Goal: Task Accomplishment & Management: Manage account settings

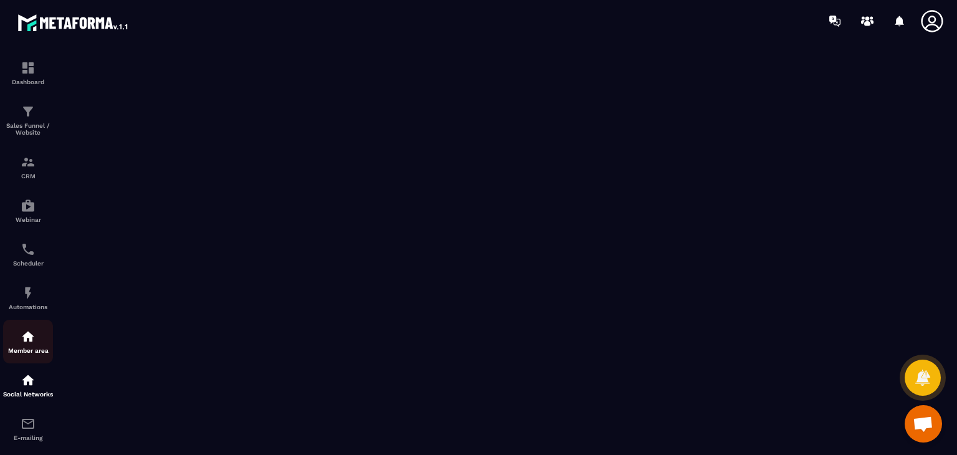
click at [24, 335] on img at bounding box center [28, 336] width 15 height 15
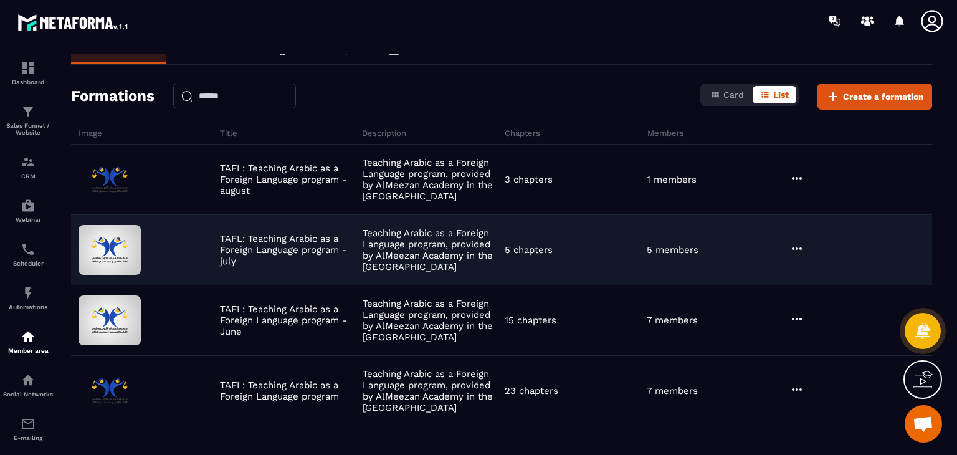
scroll to position [19, 0]
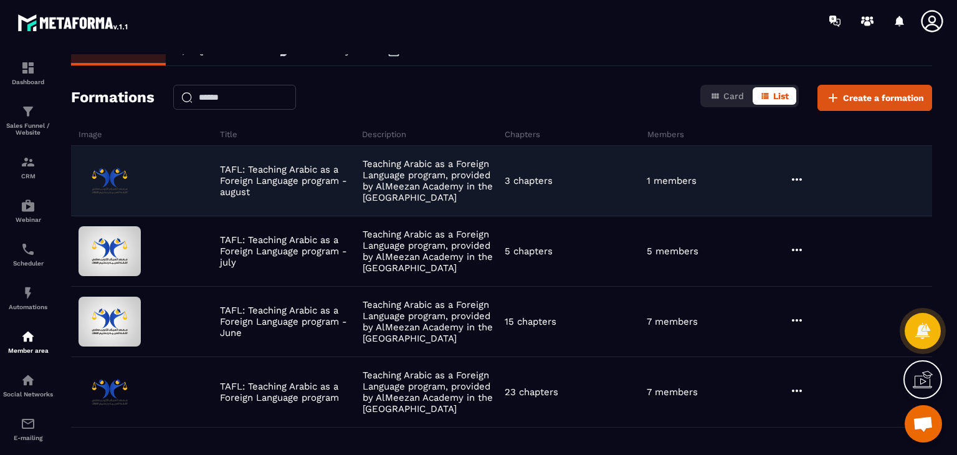
click at [571, 183] on div "3 chapters" at bounding box center [572, 180] width 142 height 11
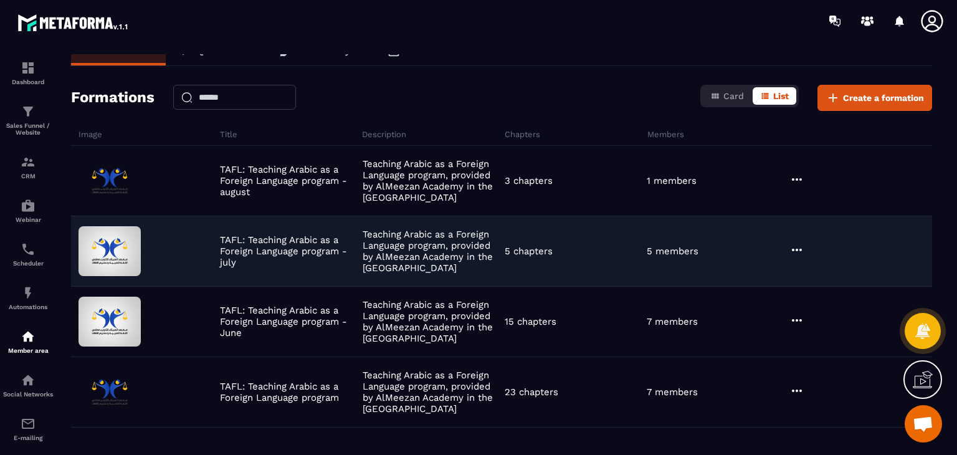
click at [416, 238] on p "Teaching Arabic as a Foreign Language program, provided by AlMeezan Academy in …" at bounding box center [431, 251] width 136 height 45
click at [787, 247] on div at bounding box center [859, 250] width 146 height 17
click at [792, 247] on icon at bounding box center [796, 249] width 15 height 15
click at [823, 269] on button "Edit" at bounding box center [828, 275] width 75 height 22
click at [820, 278] on button "Edit" at bounding box center [828, 275] width 75 height 22
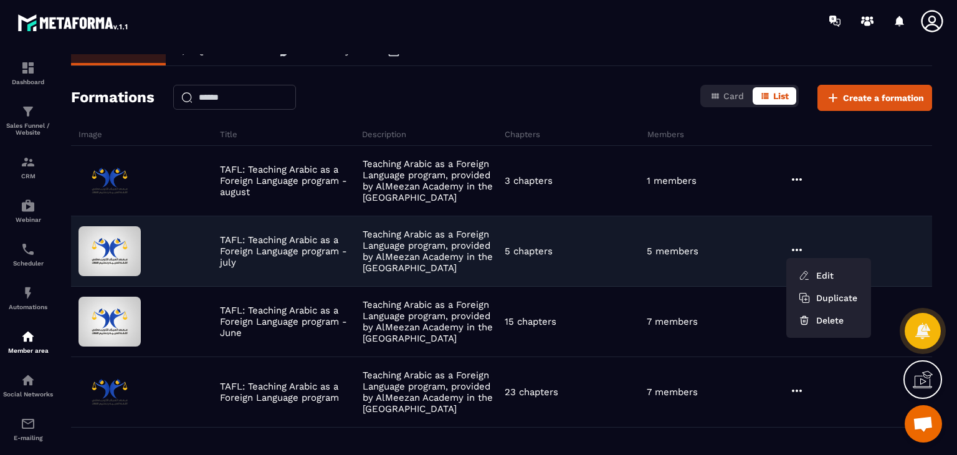
click at [622, 287] on div "TAFL: Teaching Arabic as a Foreign Language program - july Teaching Arabic as a…" at bounding box center [501, 322] width 861 height 70
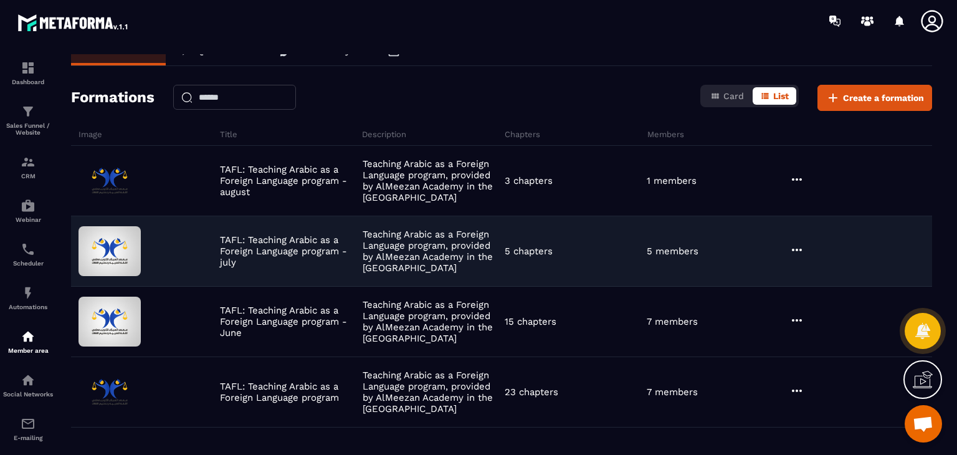
click at [622, 287] on div "TAFL: Teaching Arabic as a Foreign Language program - july Teaching Arabic as a…" at bounding box center [501, 322] width 861 height 70
click at [117, 242] on img at bounding box center [109, 251] width 62 height 50
click at [804, 253] on div at bounding box center [859, 250] width 146 height 17
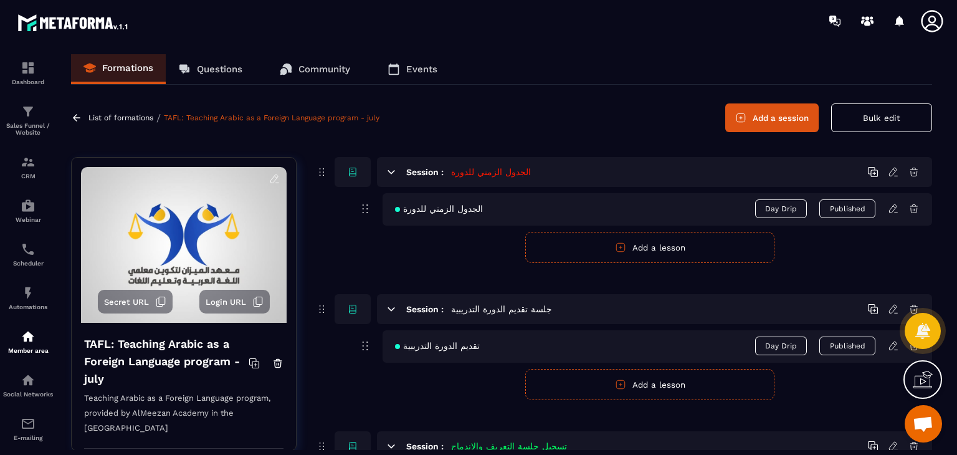
click at [791, 121] on button "Add a session" at bounding box center [771, 117] width 93 height 29
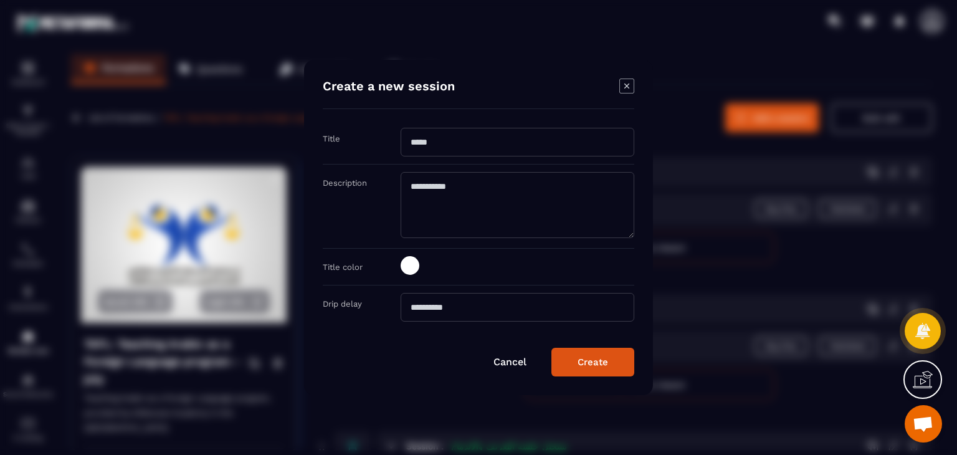
click at [549, 136] on input "Modal window" at bounding box center [518, 142] width 234 height 29
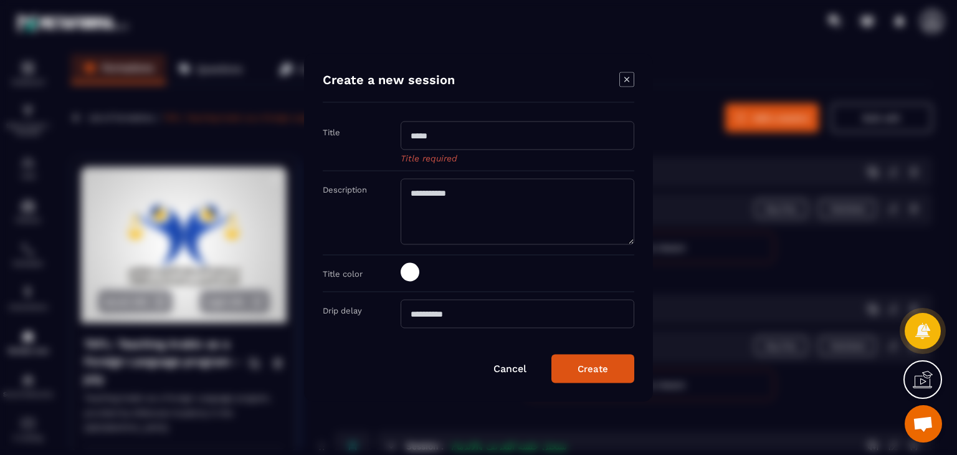
click at [449, 140] on input "Modal window" at bounding box center [518, 135] width 234 height 29
paste input "**********"
type input "**********"
click at [622, 376] on div "**********" at bounding box center [478, 228] width 349 height 348
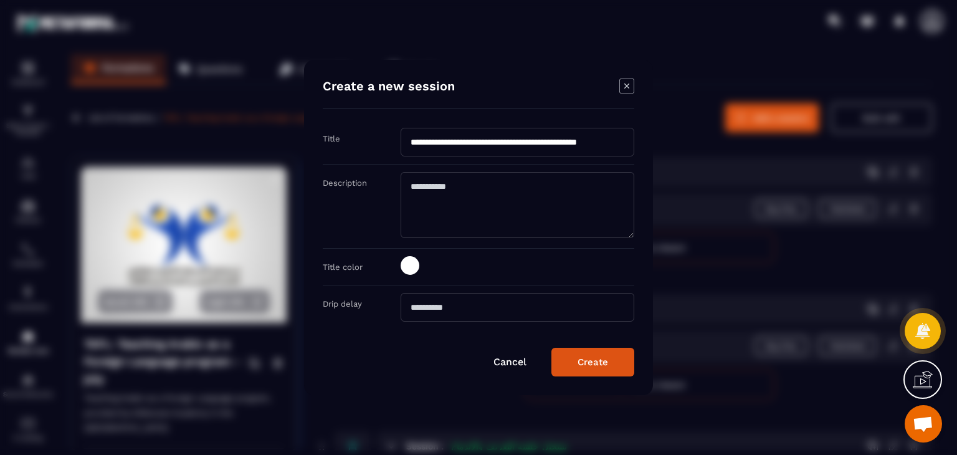
click at [618, 354] on button "Create" at bounding box center [592, 362] width 83 height 29
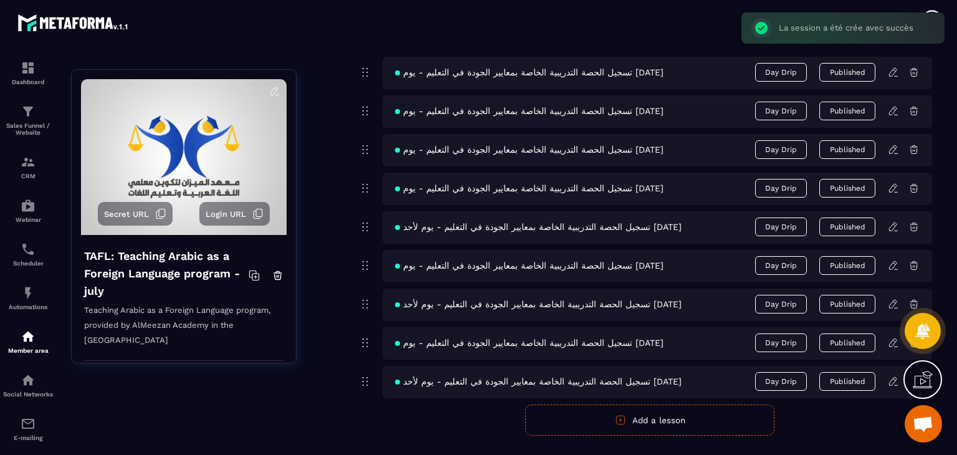
scroll to position [888, 0]
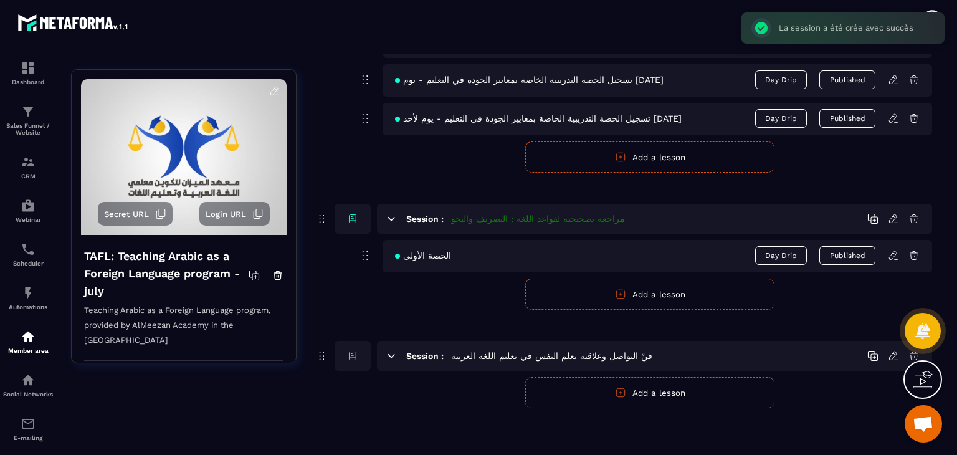
click at [890, 350] on icon at bounding box center [893, 355] width 11 height 11
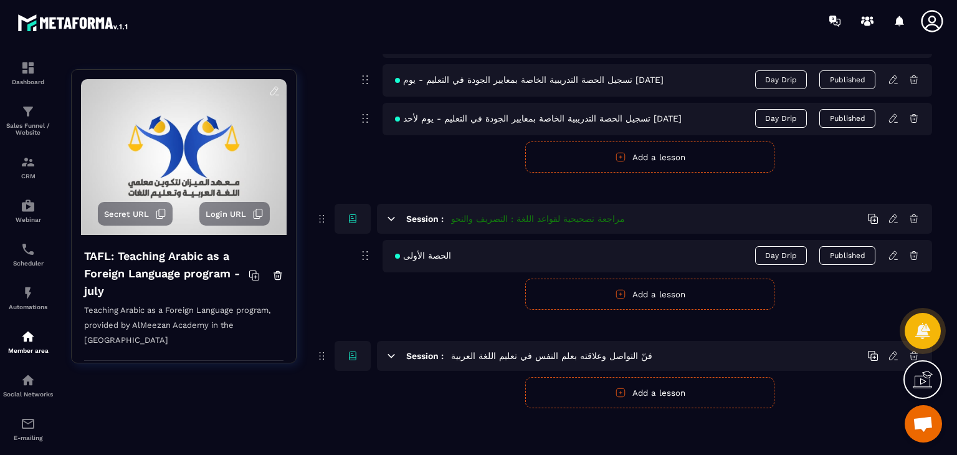
click at [894, 354] on icon at bounding box center [893, 355] width 11 height 11
click at [893, 353] on icon at bounding box center [893, 355] width 11 height 11
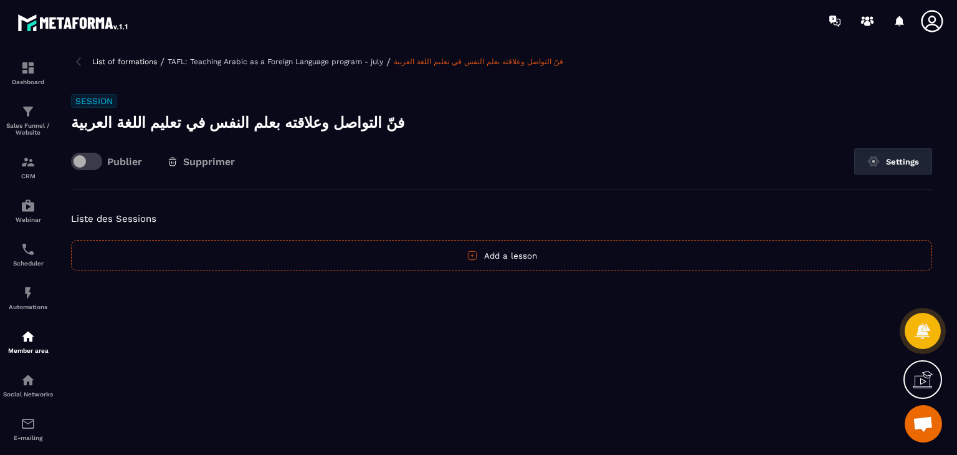
click at [76, 62] on img at bounding box center [78, 61] width 15 height 15
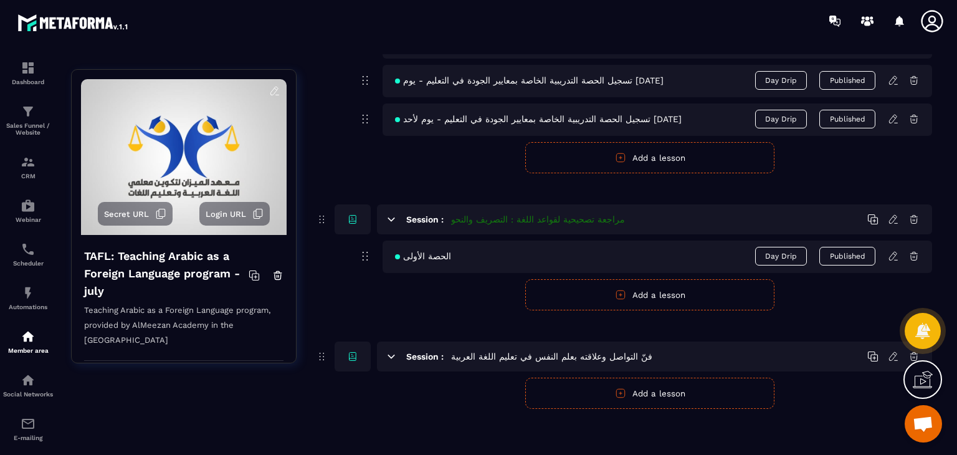
scroll to position [888, 0]
click at [891, 255] on icon at bounding box center [893, 255] width 11 height 11
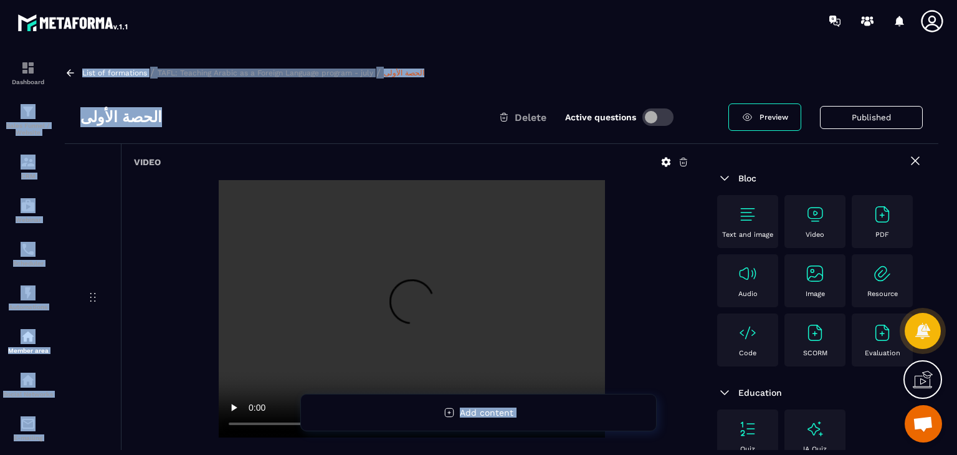
drag, startPoint x: 174, startPoint y: 122, endPoint x: 56, endPoint y: 118, distance: 118.4
click at [56, 118] on section "Dashboard Sales Funnel / Website CRM Webinar Scheduler Automations Member area …" at bounding box center [478, 252] width 957 height 420
click at [190, 117] on div "الحصة الأولى Delete Active questions" at bounding box center [404, 117] width 648 height 20
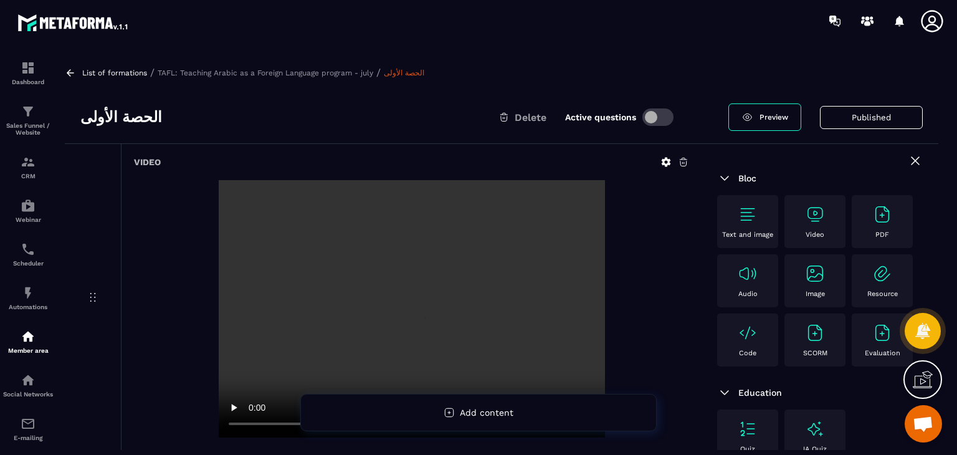
click at [144, 118] on h3 "الحصة الأولى" at bounding box center [121, 117] width 82 height 20
click at [143, 118] on h3 "الحصة الأولى" at bounding box center [121, 117] width 82 height 20
copy div "الحصة الأولى"
click at [72, 74] on icon at bounding box center [70, 72] width 11 height 11
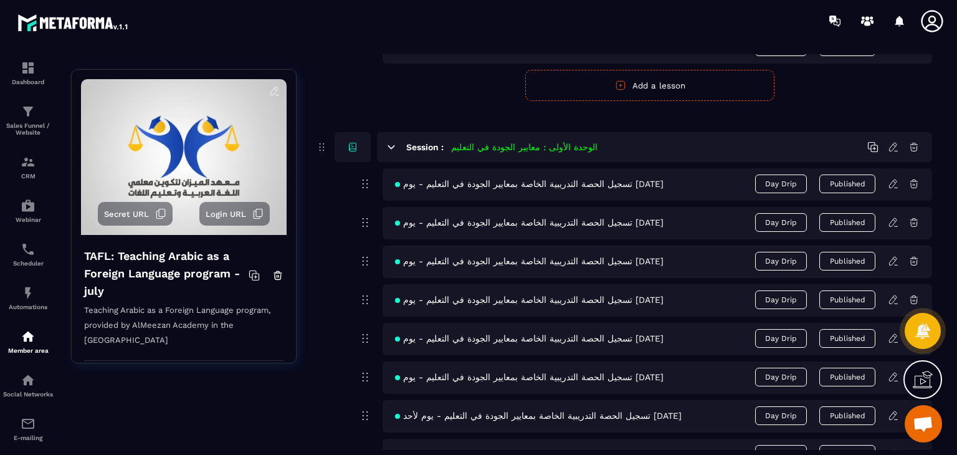
scroll to position [888, 0]
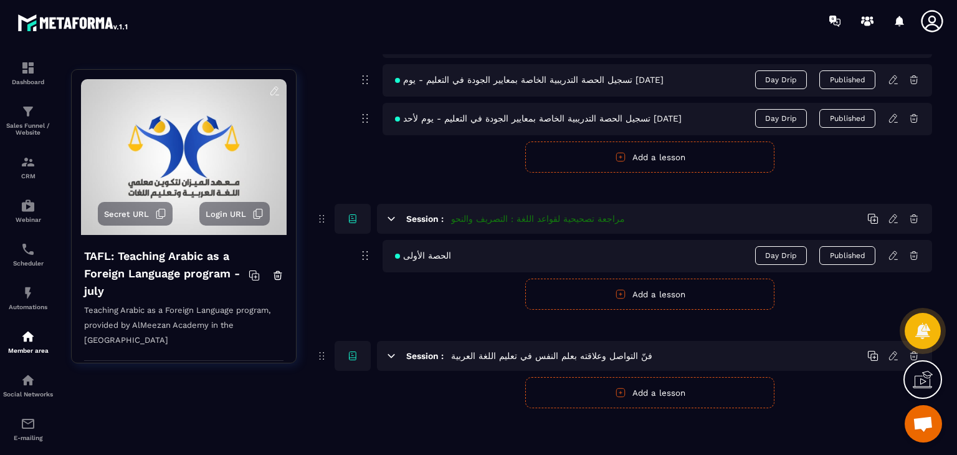
click at [646, 391] on button "Add a lesson" at bounding box center [649, 392] width 249 height 31
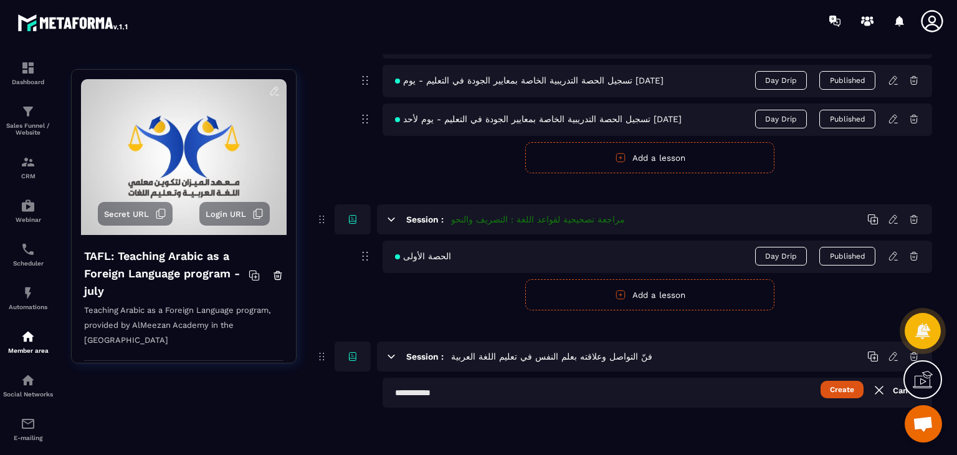
click at [578, 389] on input "text" at bounding box center [656, 393] width 549 height 30
paste input "**********"
type input "**********"
click at [834, 387] on button "Create" at bounding box center [841, 389] width 43 height 17
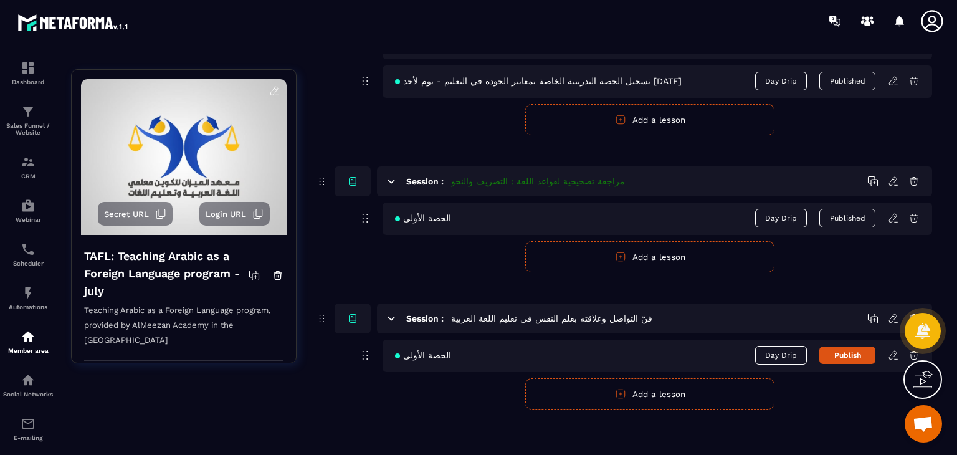
scroll to position [927, 0]
click at [893, 351] on icon at bounding box center [893, 353] width 11 height 11
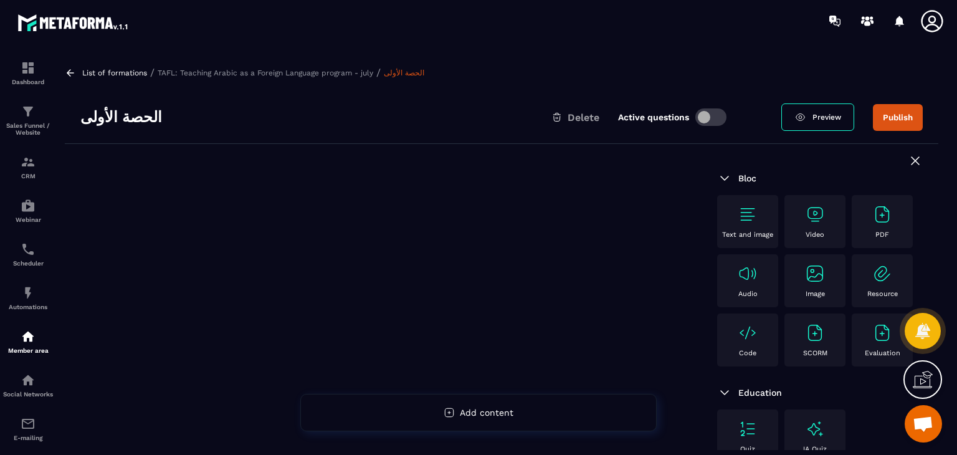
click at [832, 216] on div "Video" at bounding box center [815, 221] width 49 height 34
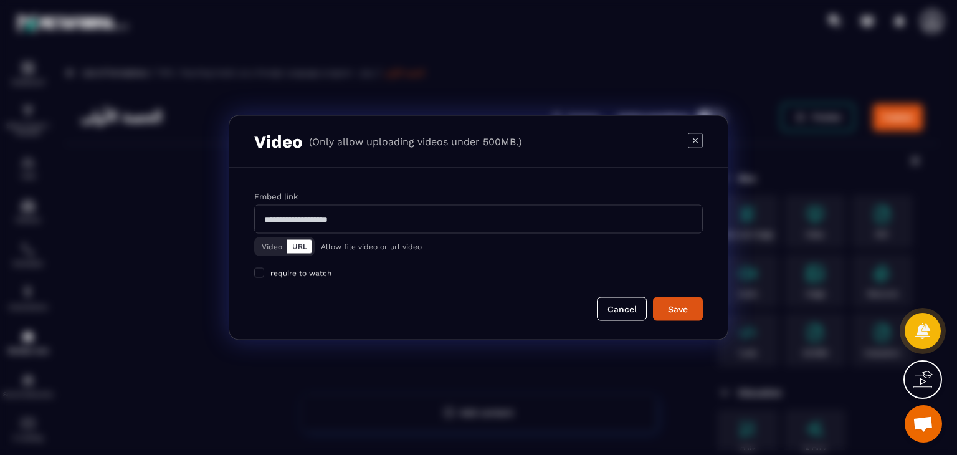
click at [265, 243] on button "Video" at bounding box center [272, 247] width 31 height 14
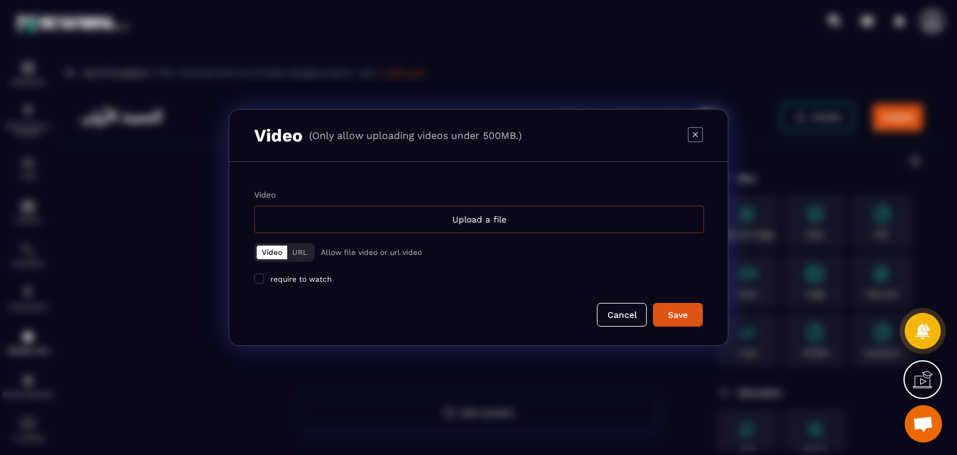
click at [354, 216] on div "Upload a file" at bounding box center [479, 219] width 450 height 27
click at [0, 0] on input "Video Upload a file" at bounding box center [0, 0] width 0 height 0
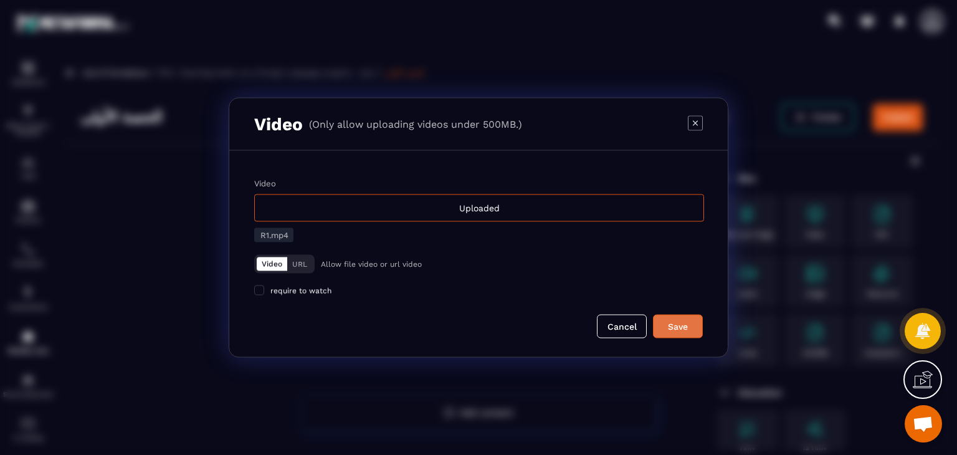
click at [668, 325] on div "Save" at bounding box center [678, 326] width 34 height 12
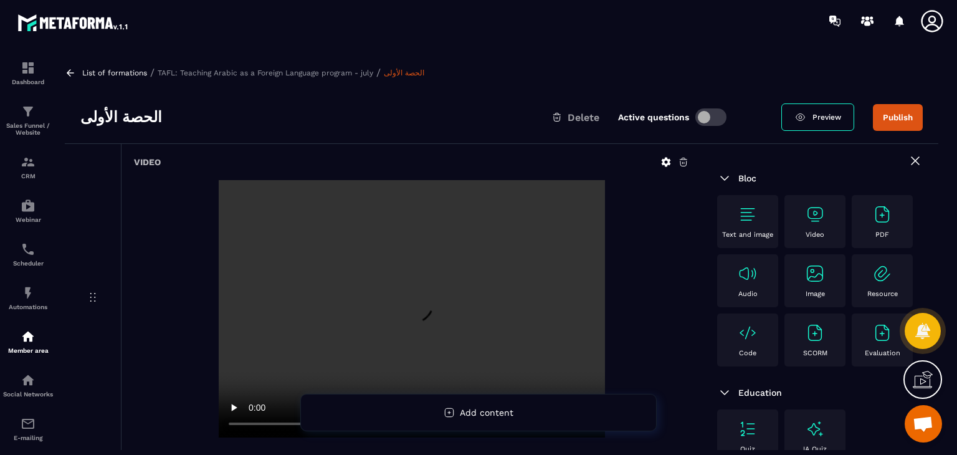
click at [852, 242] on div "Video" at bounding box center [882, 221] width 61 height 53
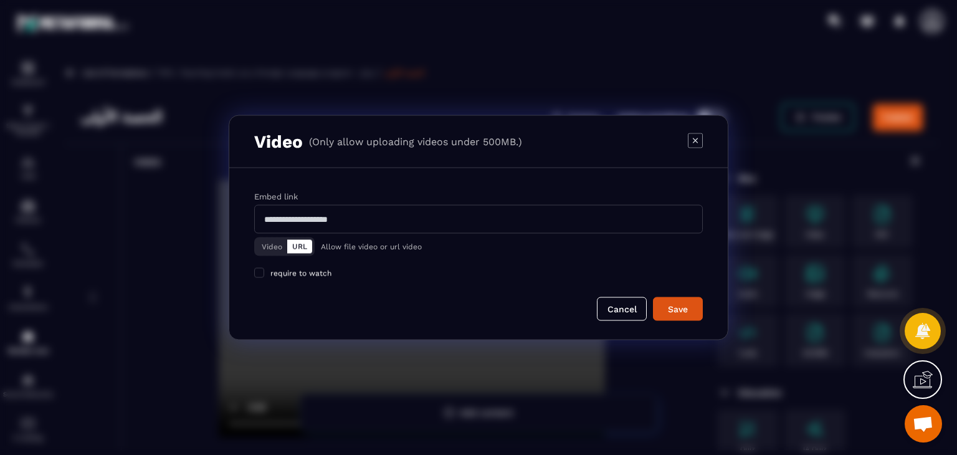
click at [270, 232] on input "Modal window" at bounding box center [478, 219] width 449 height 29
click at [275, 250] on button "Video" at bounding box center [272, 247] width 31 height 14
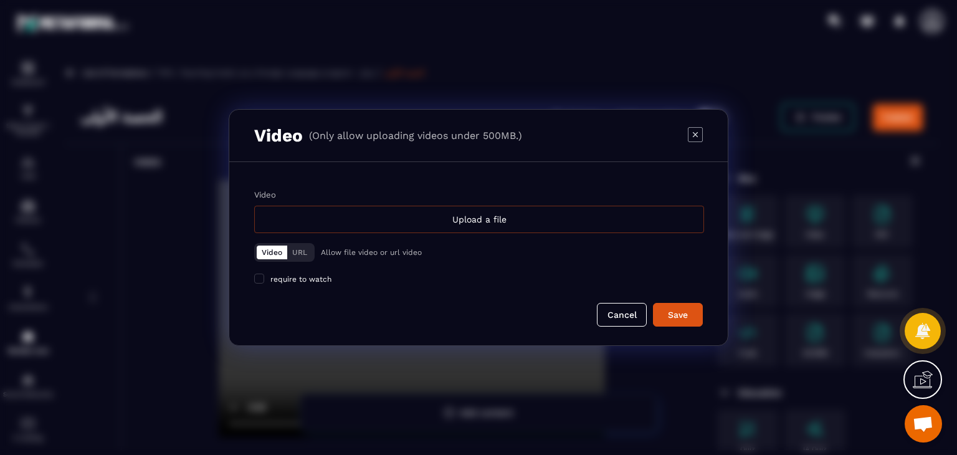
click at [401, 222] on div "Upload a file" at bounding box center [479, 219] width 450 height 27
click at [0, 0] on input "Video Upload a file" at bounding box center [0, 0] width 0 height 0
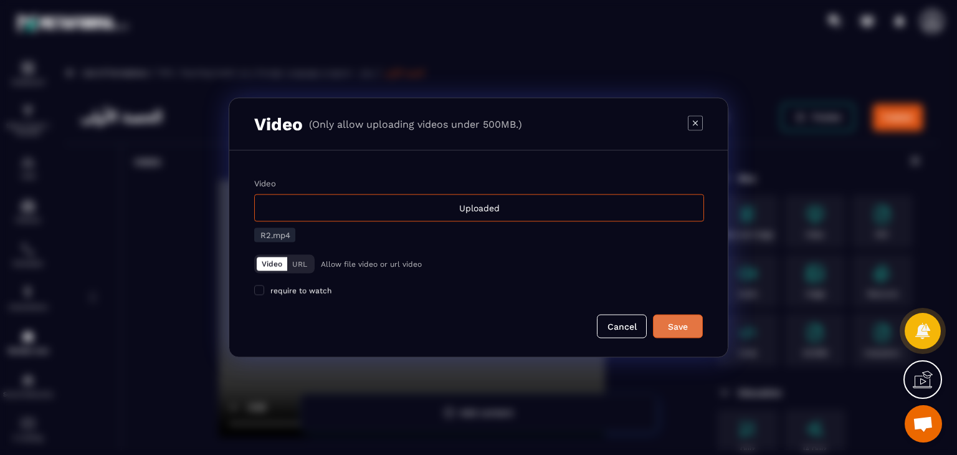
click at [670, 326] on div "Save" at bounding box center [678, 326] width 34 height 12
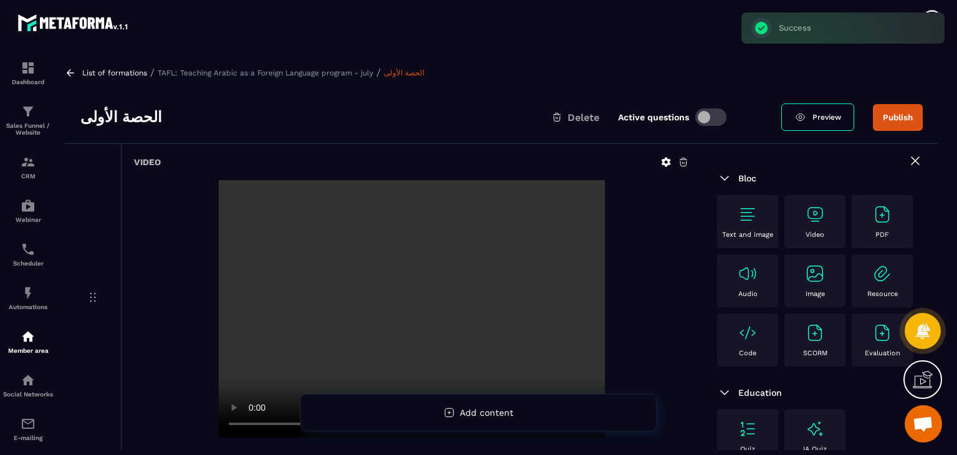
click at [792, 221] on div "Video" at bounding box center [815, 221] width 49 height 34
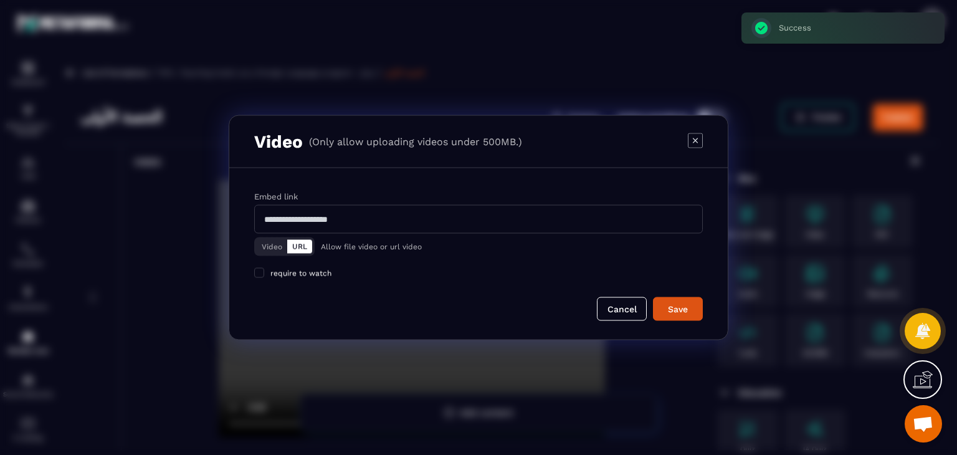
click at [264, 244] on button "Video" at bounding box center [272, 247] width 31 height 14
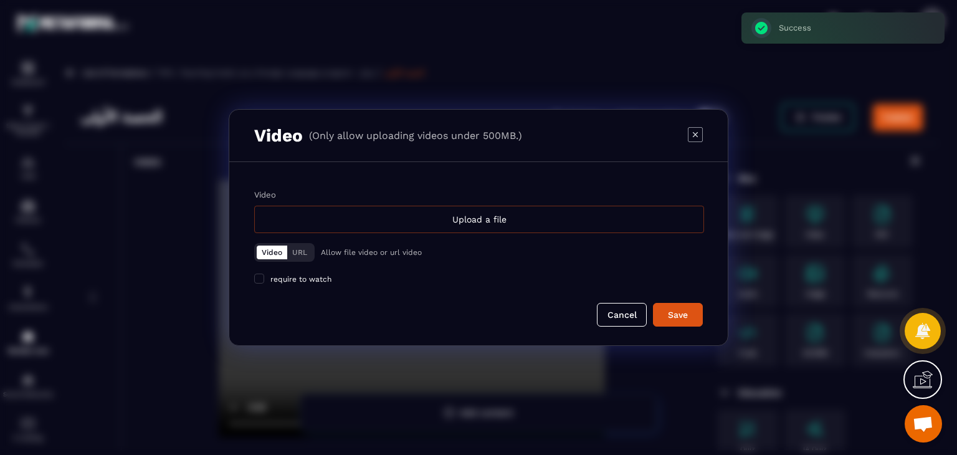
click at [306, 215] on div "Upload a file" at bounding box center [479, 219] width 450 height 27
click at [0, 0] on input "Video Upload a file" at bounding box center [0, 0] width 0 height 0
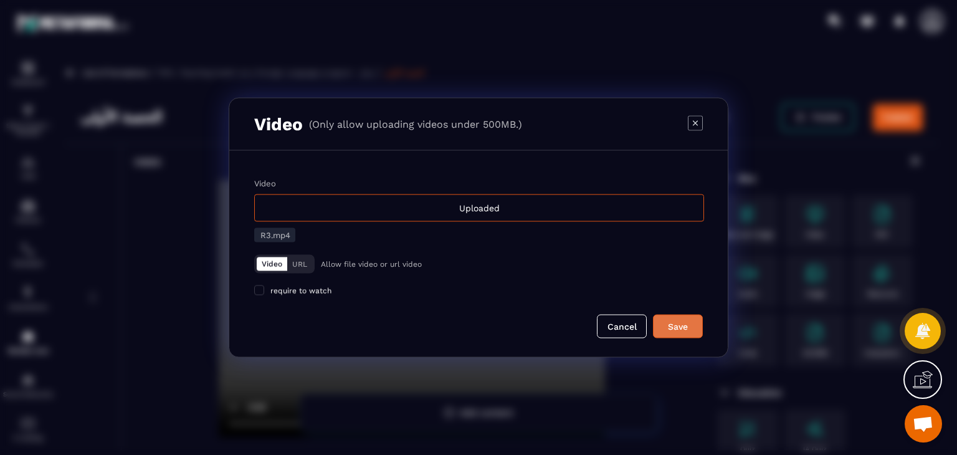
click at [668, 328] on div "Save" at bounding box center [678, 326] width 34 height 12
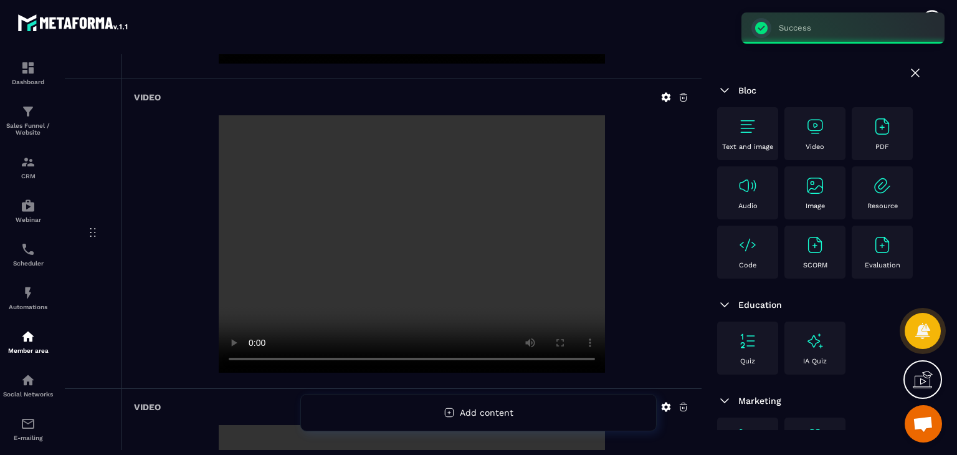
scroll to position [683, 0]
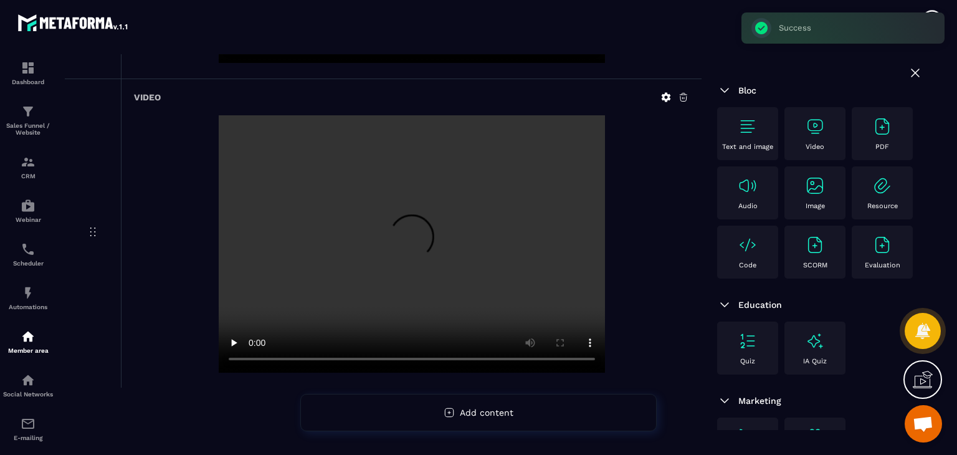
click at [808, 121] on img at bounding box center [815, 126] width 20 height 20
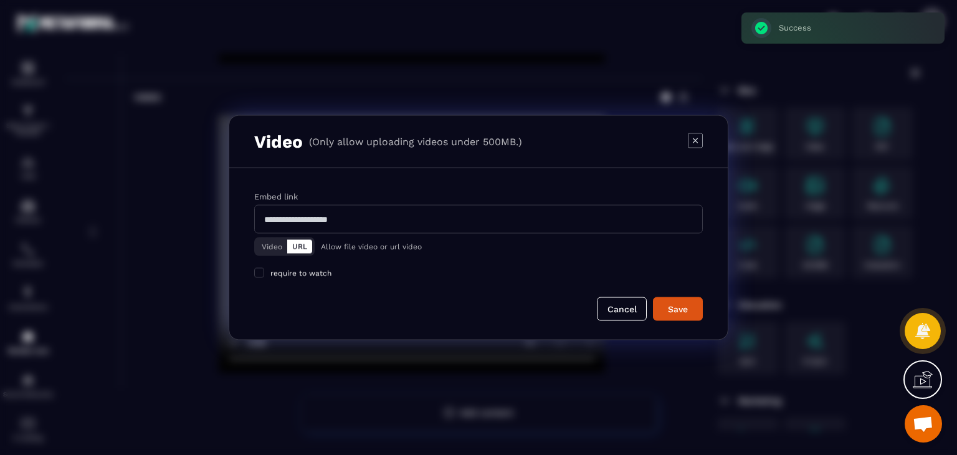
click at [264, 243] on button "Video" at bounding box center [272, 247] width 31 height 14
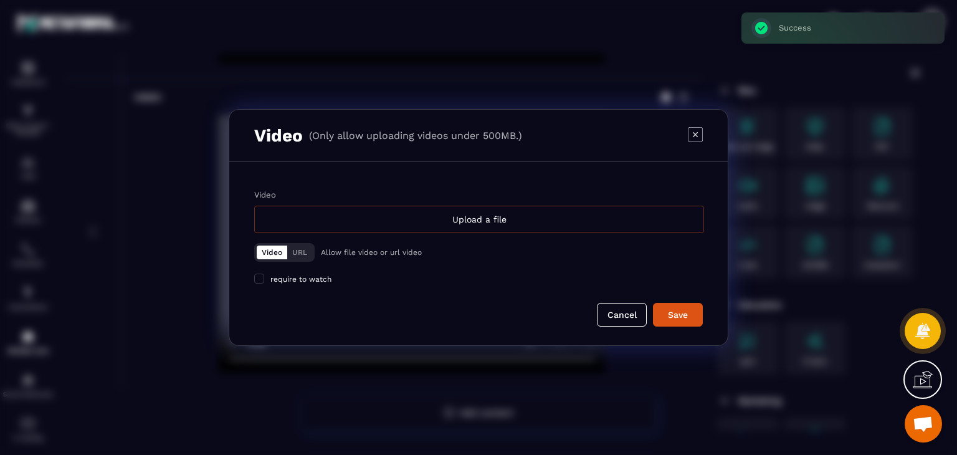
click at [407, 219] on div "Upload a file" at bounding box center [479, 219] width 450 height 27
click at [0, 0] on input "Video Upload a file" at bounding box center [0, 0] width 0 height 0
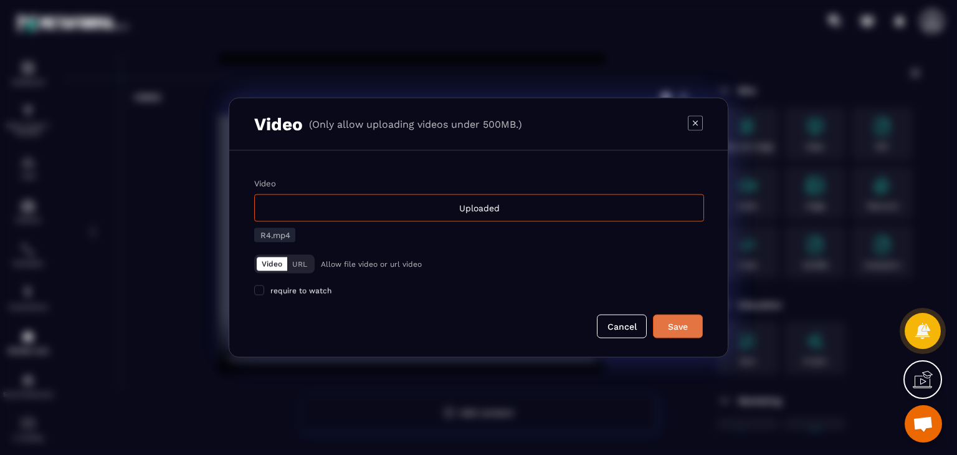
click at [694, 321] on div "Save" at bounding box center [678, 326] width 34 height 12
click at [696, 326] on button "Save" at bounding box center [678, 327] width 50 height 24
click at [633, 322] on button "Cancel" at bounding box center [622, 327] width 50 height 24
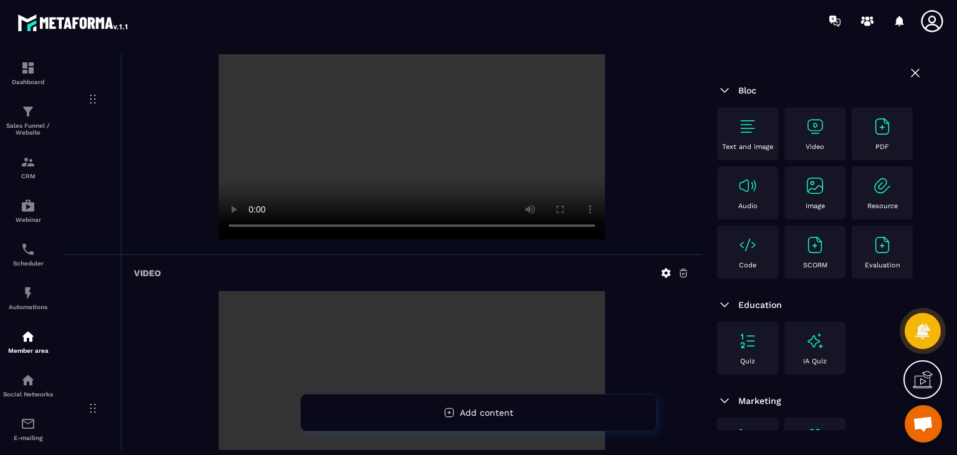
scroll to position [0, 0]
